Goal: Task Accomplishment & Management: Manage account settings

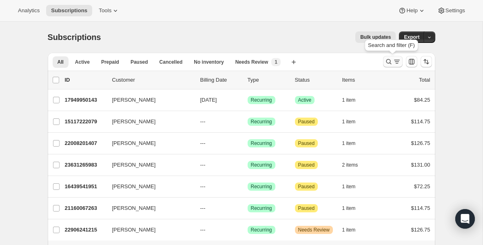
click at [390, 58] on icon "Search and filter results" at bounding box center [389, 62] width 8 height 8
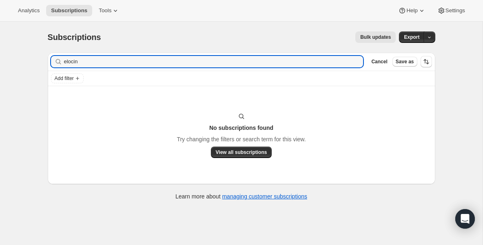
drag, startPoint x: 91, startPoint y: 63, endPoint x: 0, endPoint y: 44, distance: 92.7
click at [0, 44] on div "Subscriptions. This page is ready Subscriptions Bulk updates More actions Bulk …" at bounding box center [241, 144] width 483 height 245
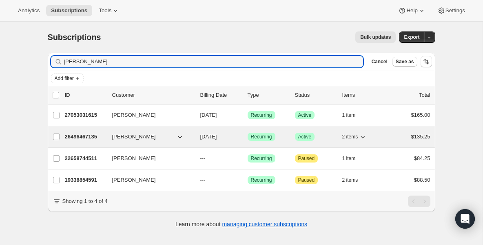
type input "[PERSON_NAME]"
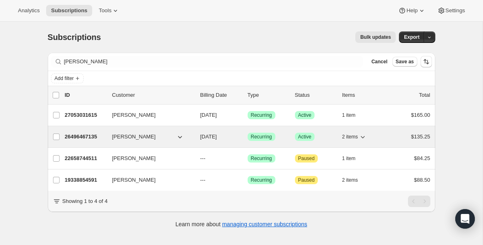
click at [76, 137] on p "26496467135" at bounding box center [85, 137] width 41 height 8
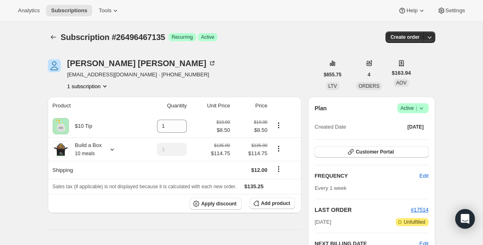
click at [425, 112] on icon at bounding box center [422, 108] width 8 height 8
click at [390, 122] on span "Pause subscription" at bounding box center [410, 124] width 45 height 6
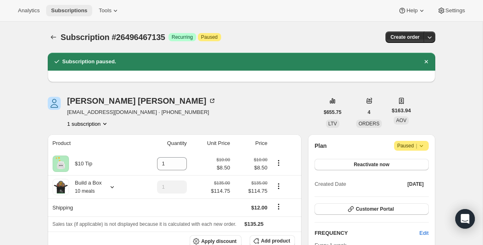
click at [74, 9] on span "Subscriptions" at bounding box center [69, 10] width 36 height 7
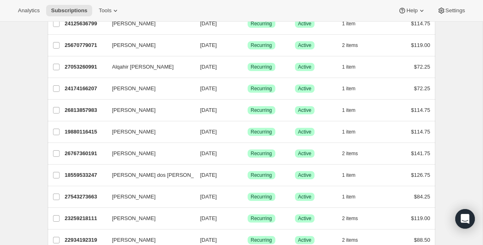
scroll to position [229, 0]
